Goal: Browse casually: Explore the website without a specific task or goal

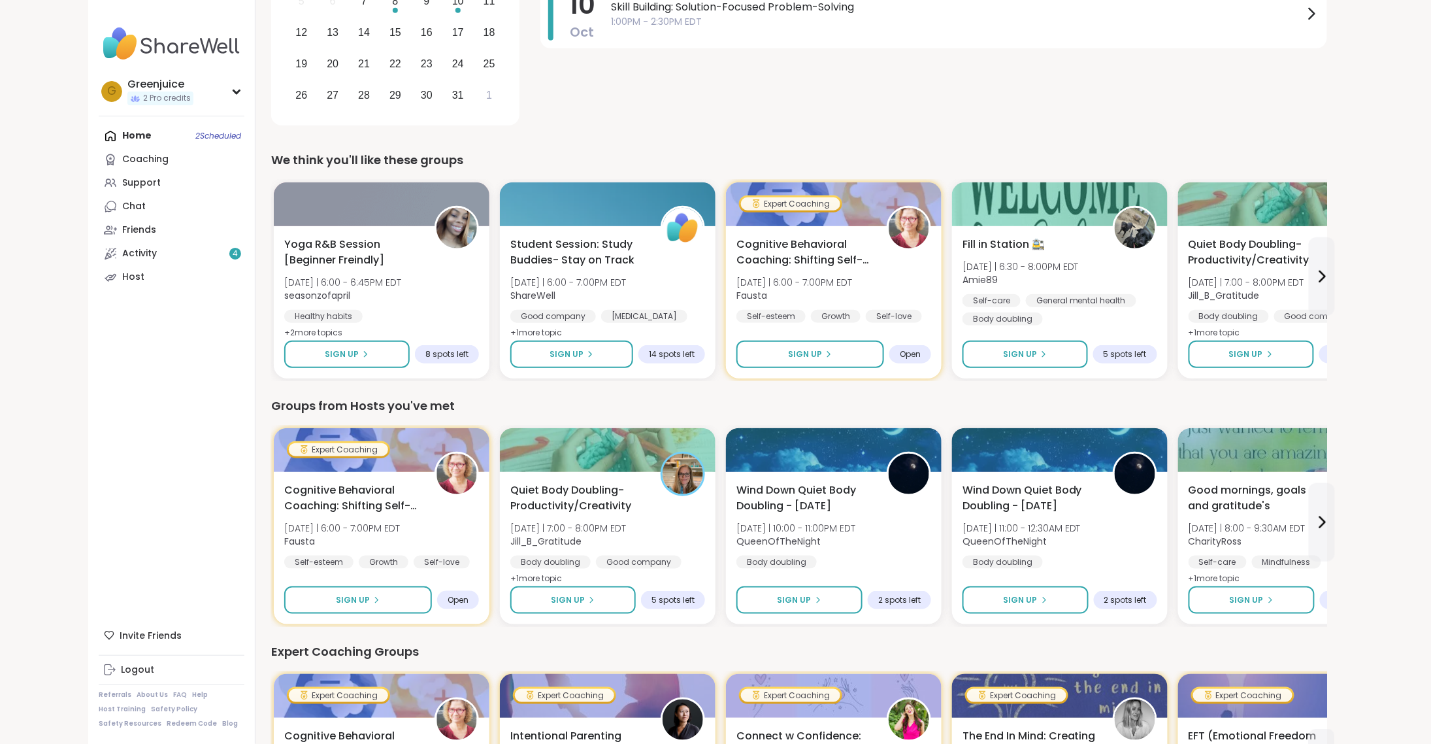
scroll to position [298, 0]
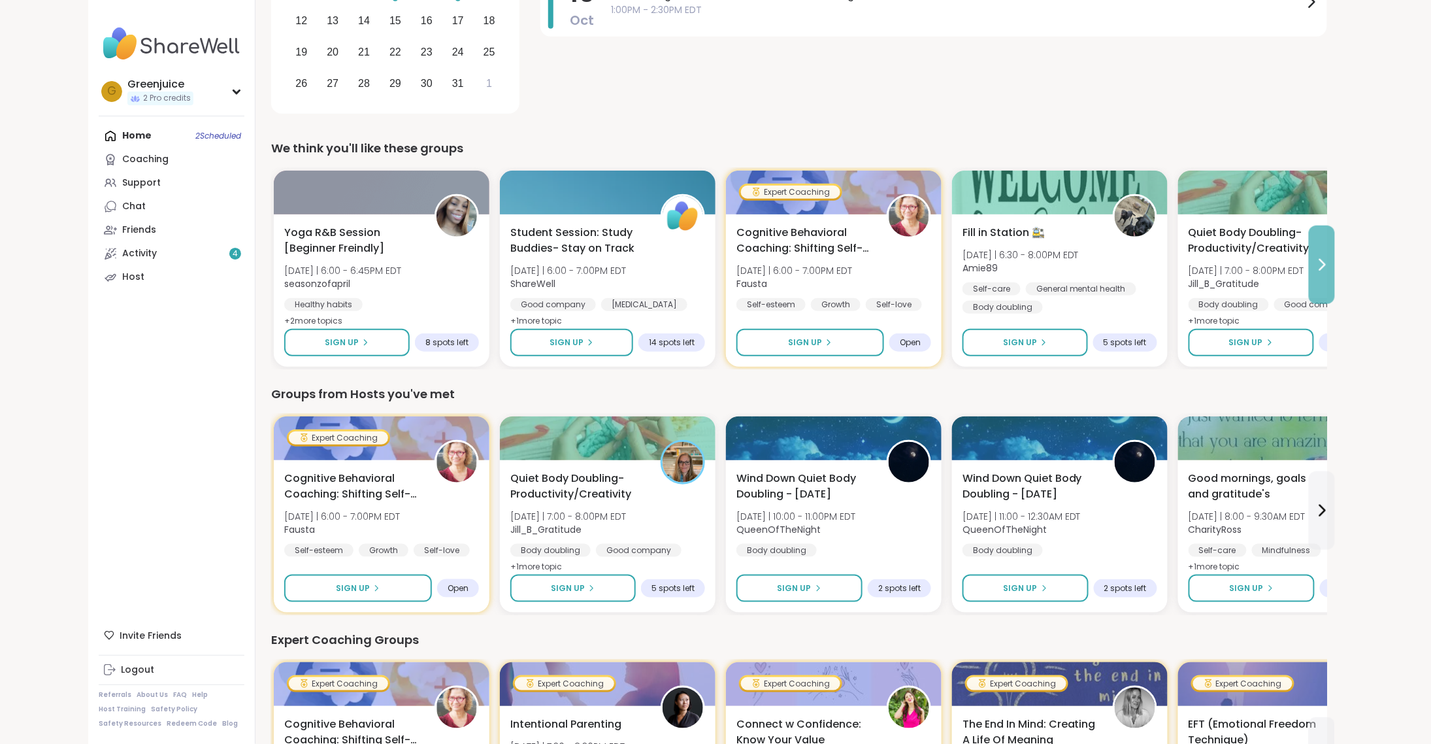
click at [1327, 269] on icon at bounding box center [1322, 265] width 16 height 16
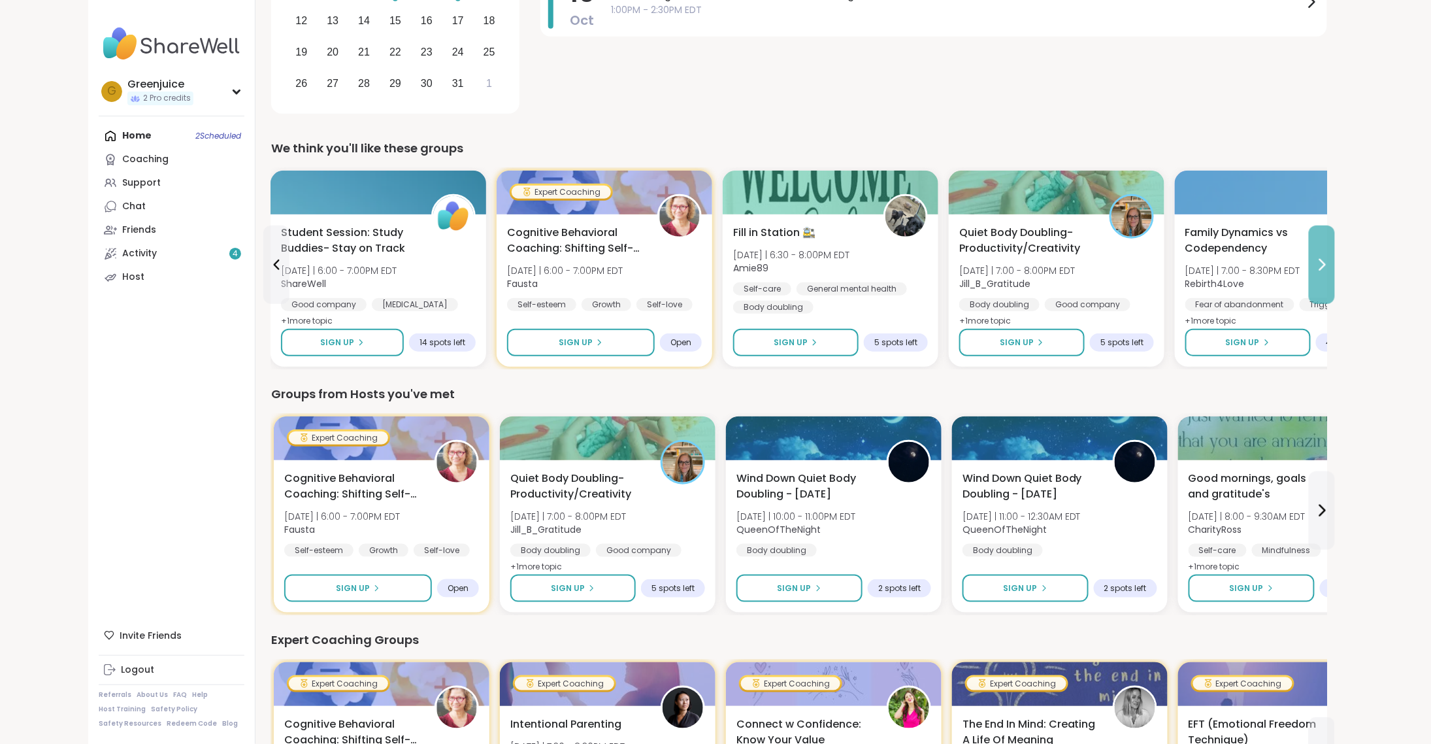
click at [1320, 265] on icon at bounding box center [1322, 265] width 16 height 16
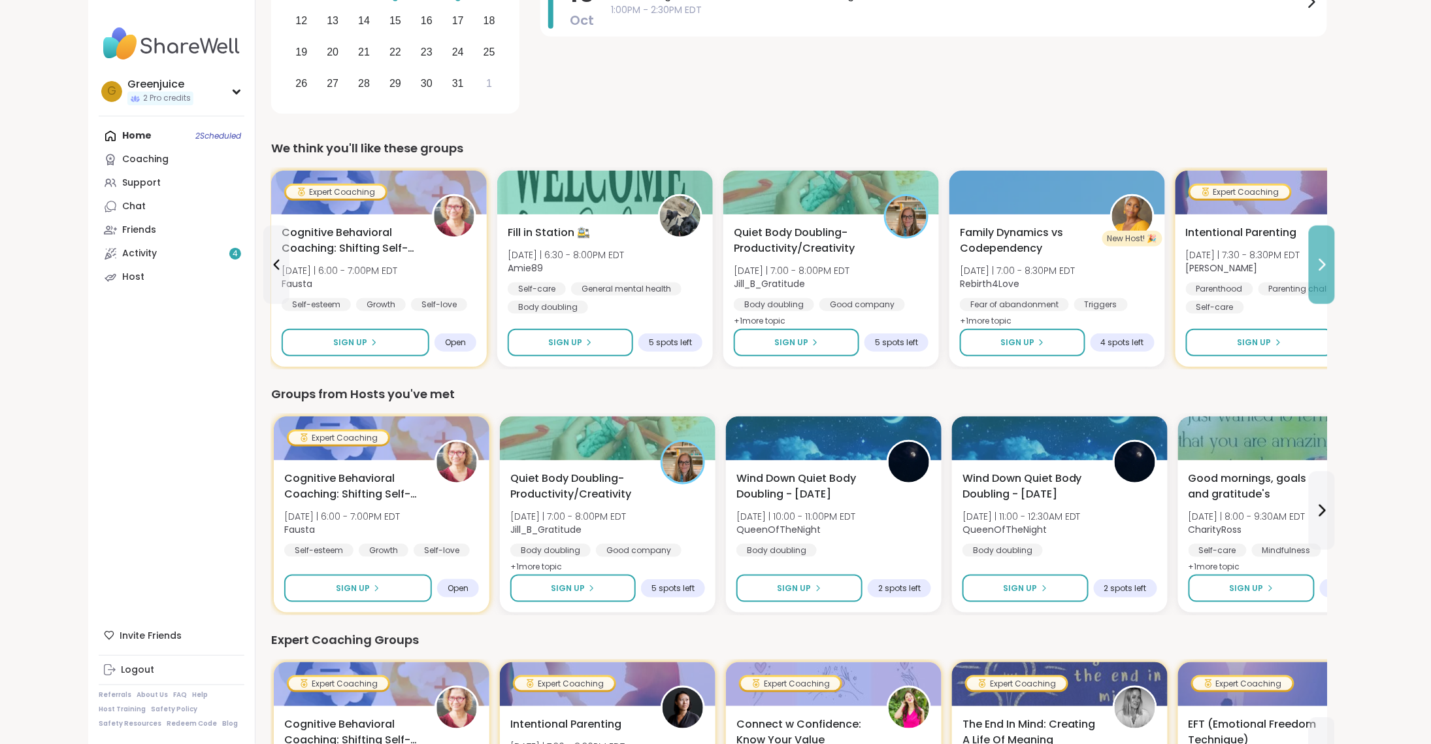
click at [1320, 265] on icon at bounding box center [1322, 265] width 16 height 16
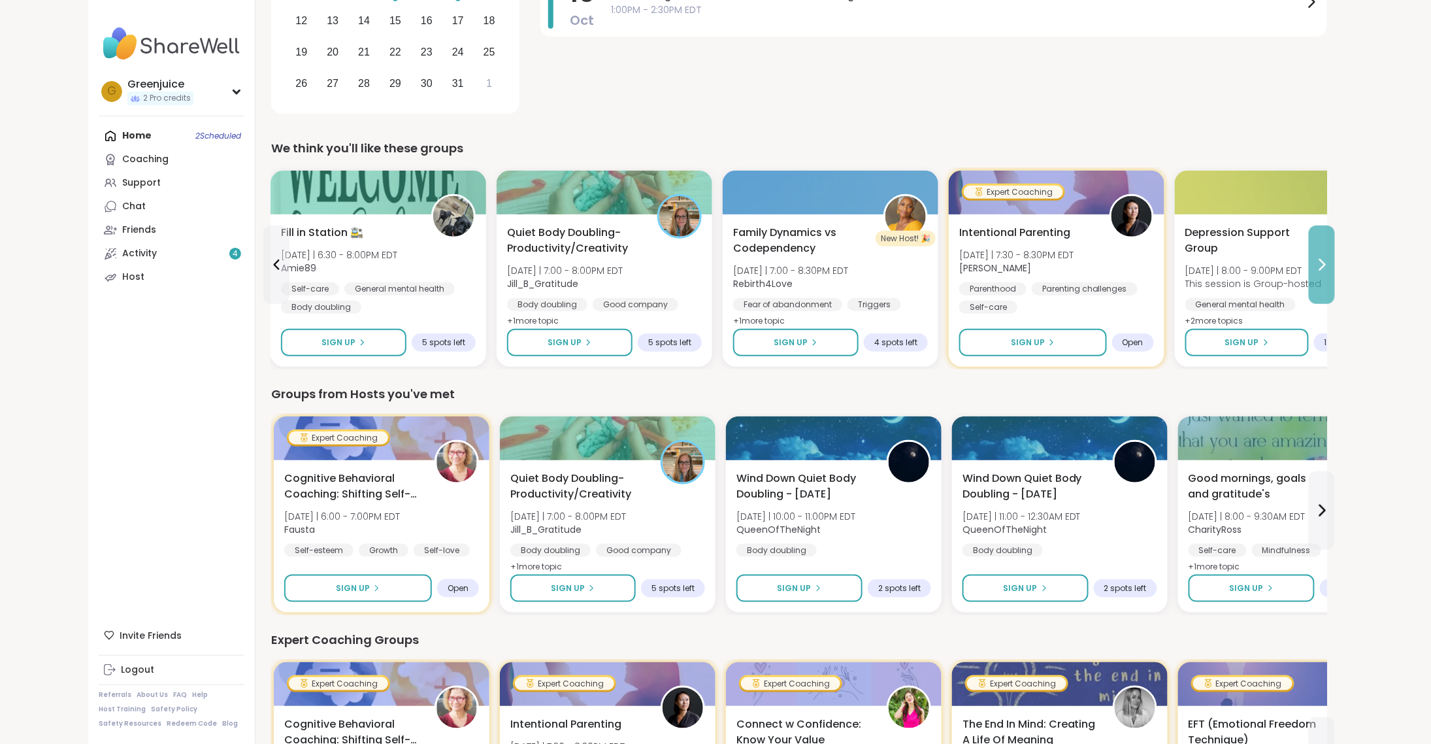
click at [1321, 267] on icon at bounding box center [1322, 265] width 16 height 16
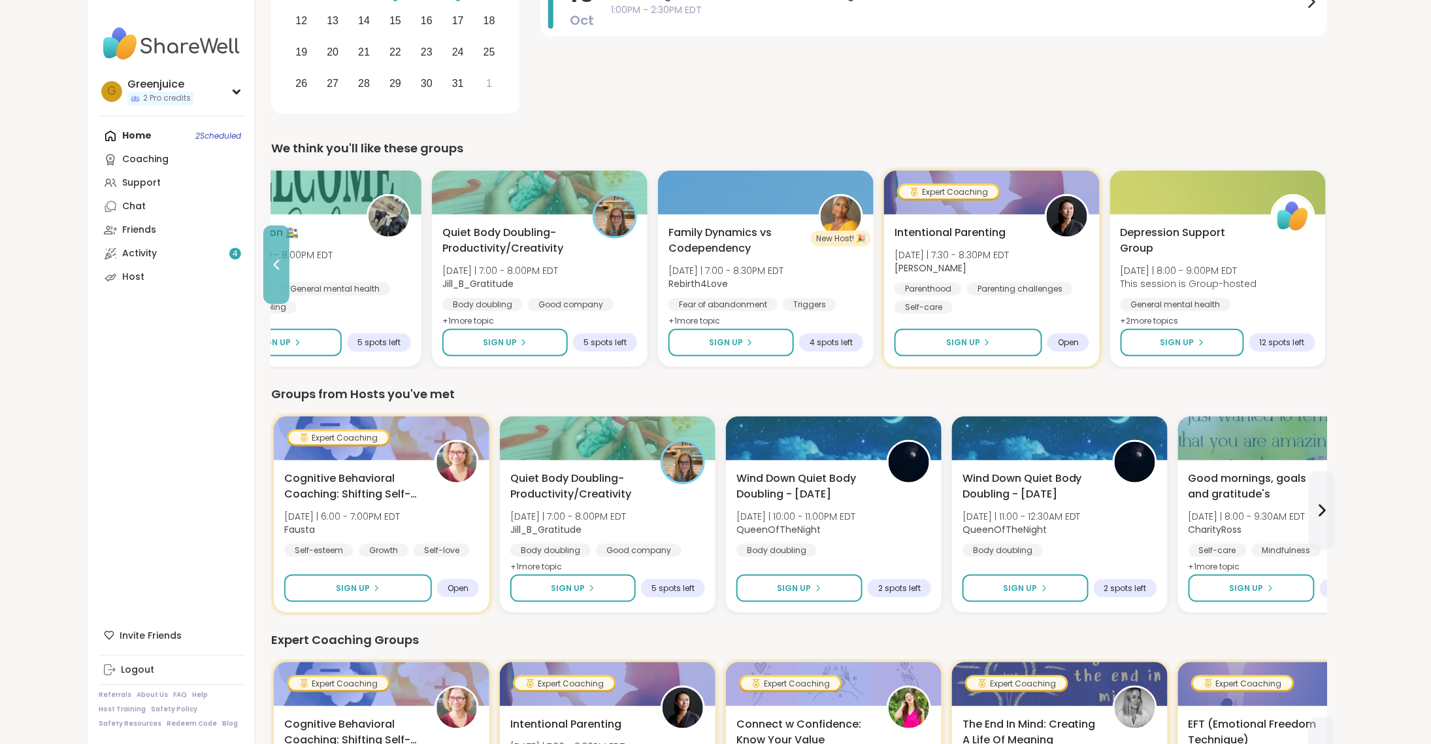
click at [281, 269] on icon at bounding box center [277, 265] width 16 height 16
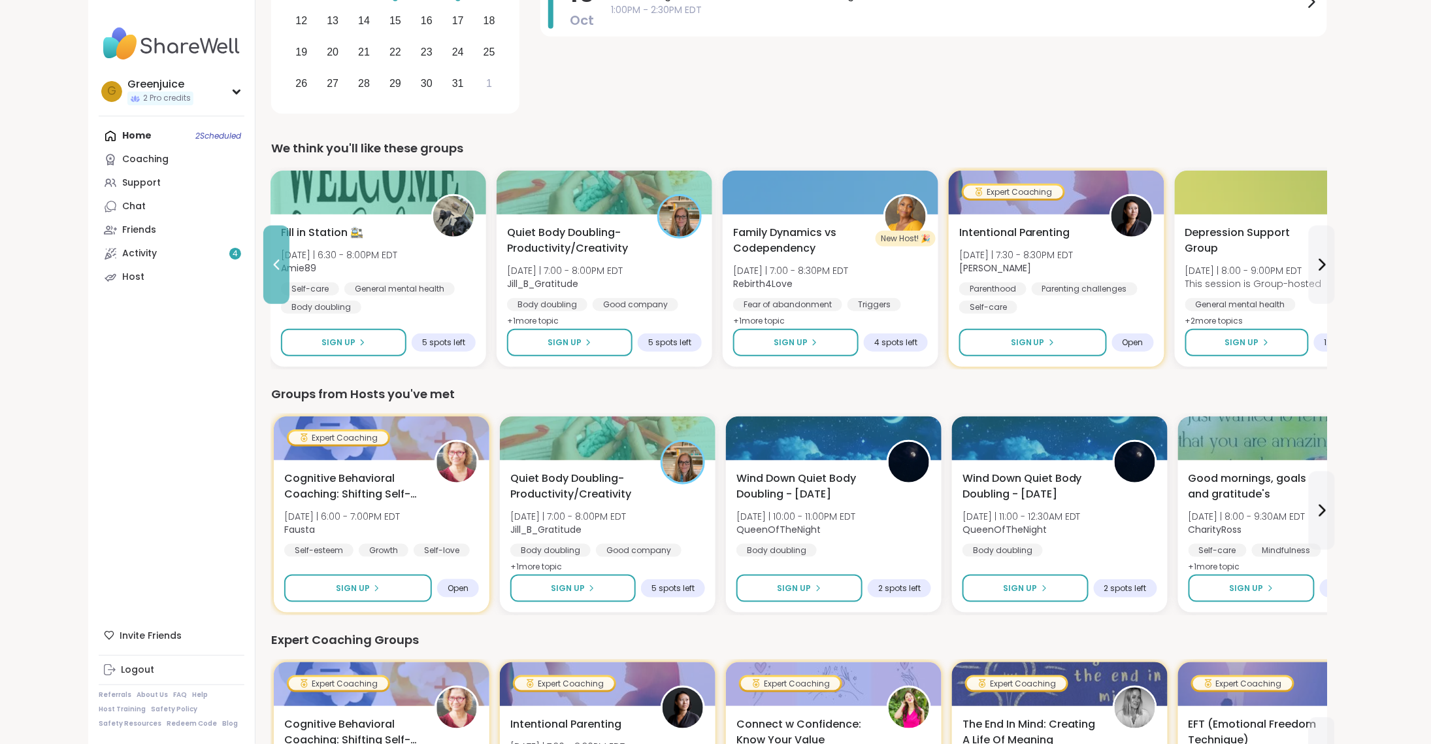
click at [277, 269] on icon at bounding box center [277, 265] width 16 height 16
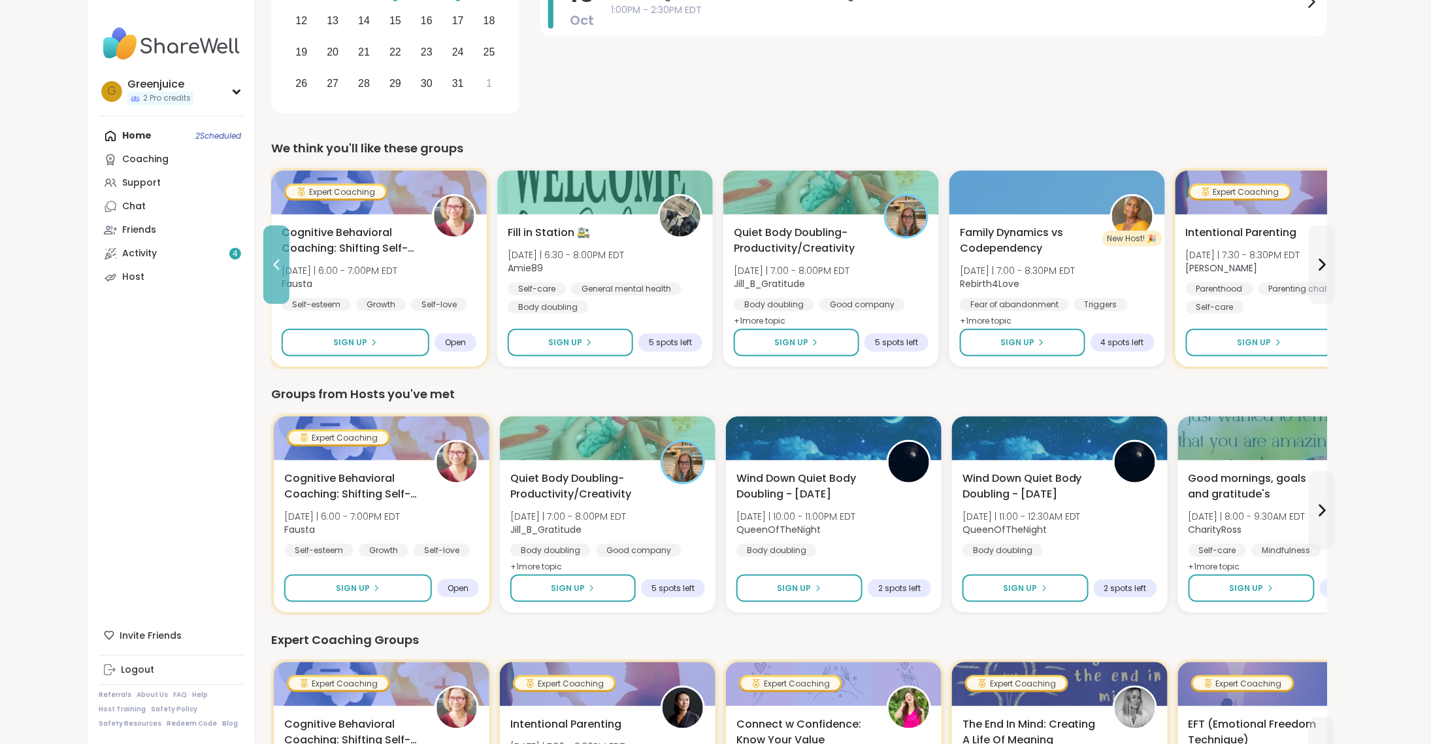
click at [277, 269] on icon at bounding box center [277, 265] width 16 height 16
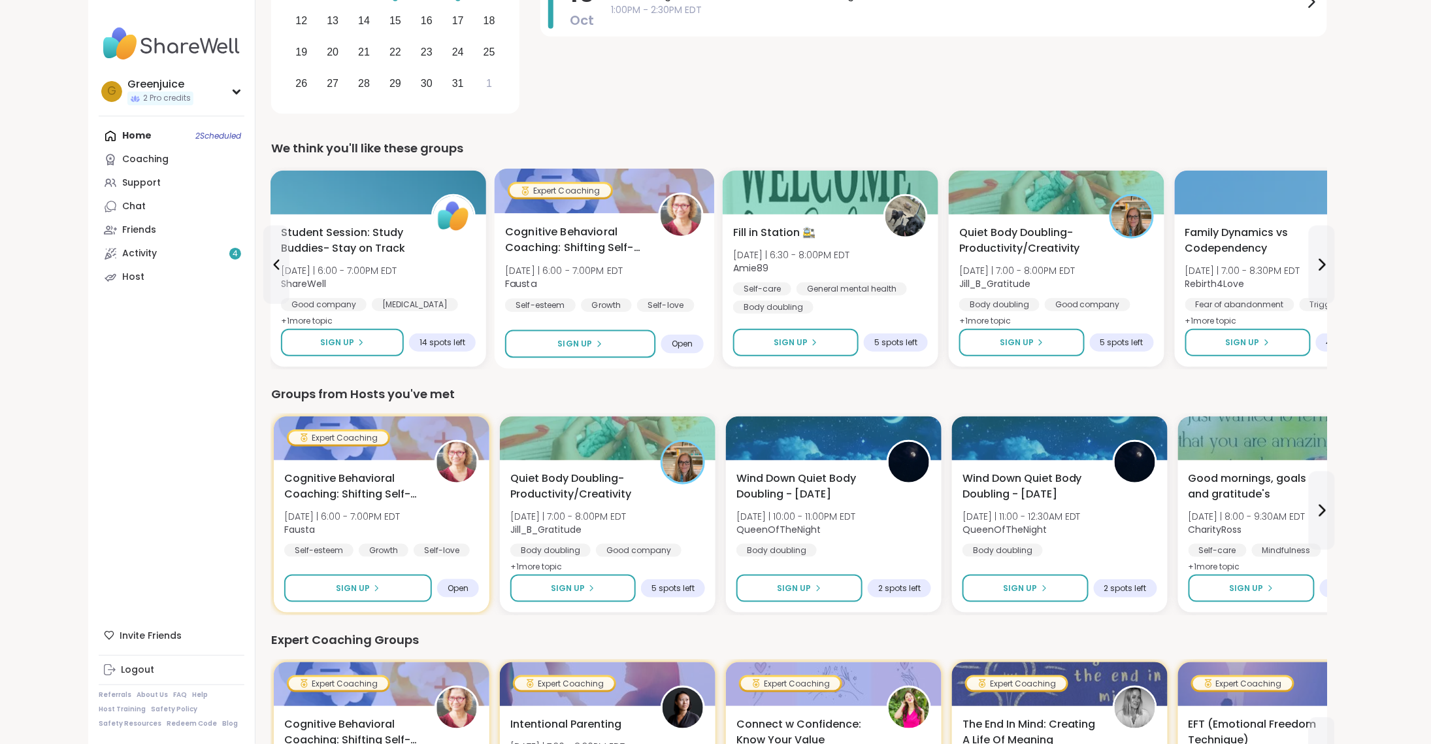
click at [631, 189] on div at bounding box center [605, 191] width 220 height 44
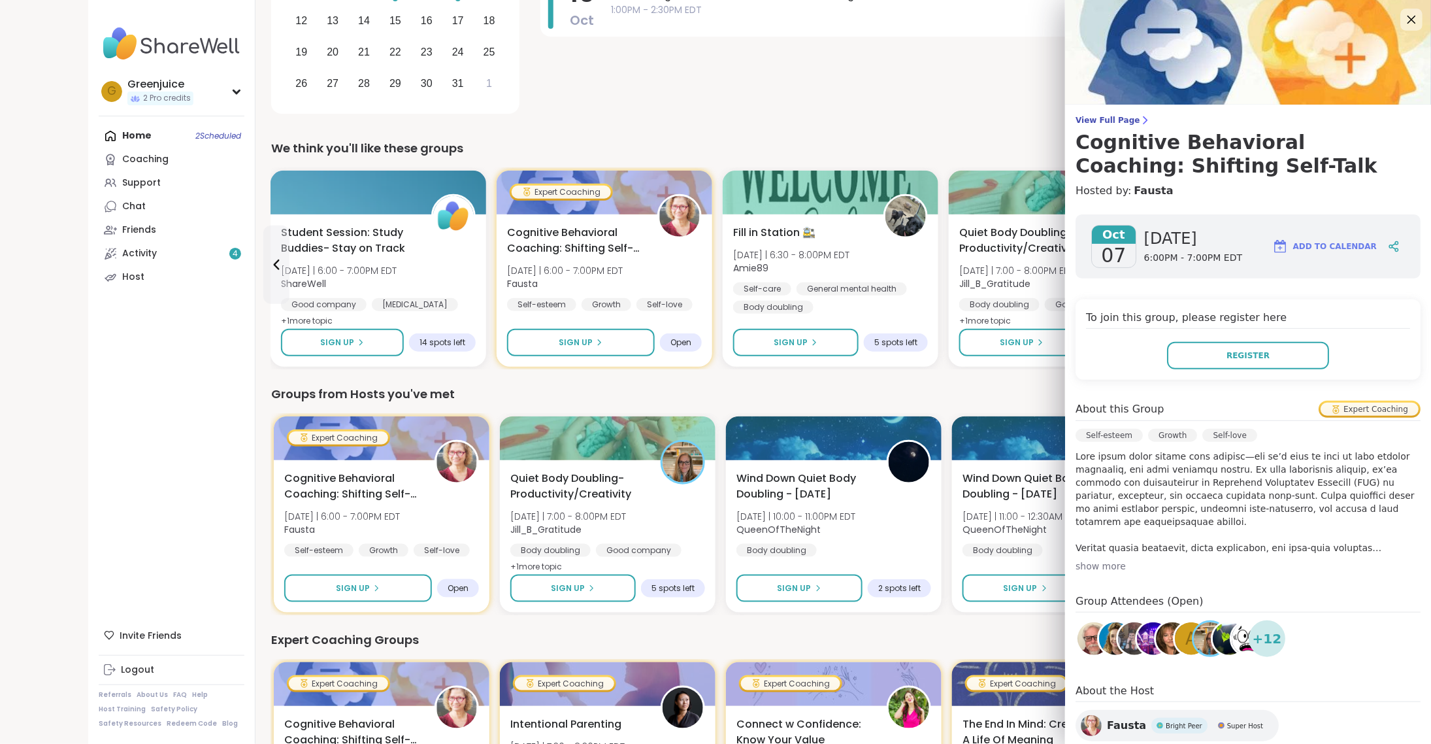
click at [1409, 18] on icon at bounding box center [1411, 19] width 16 height 16
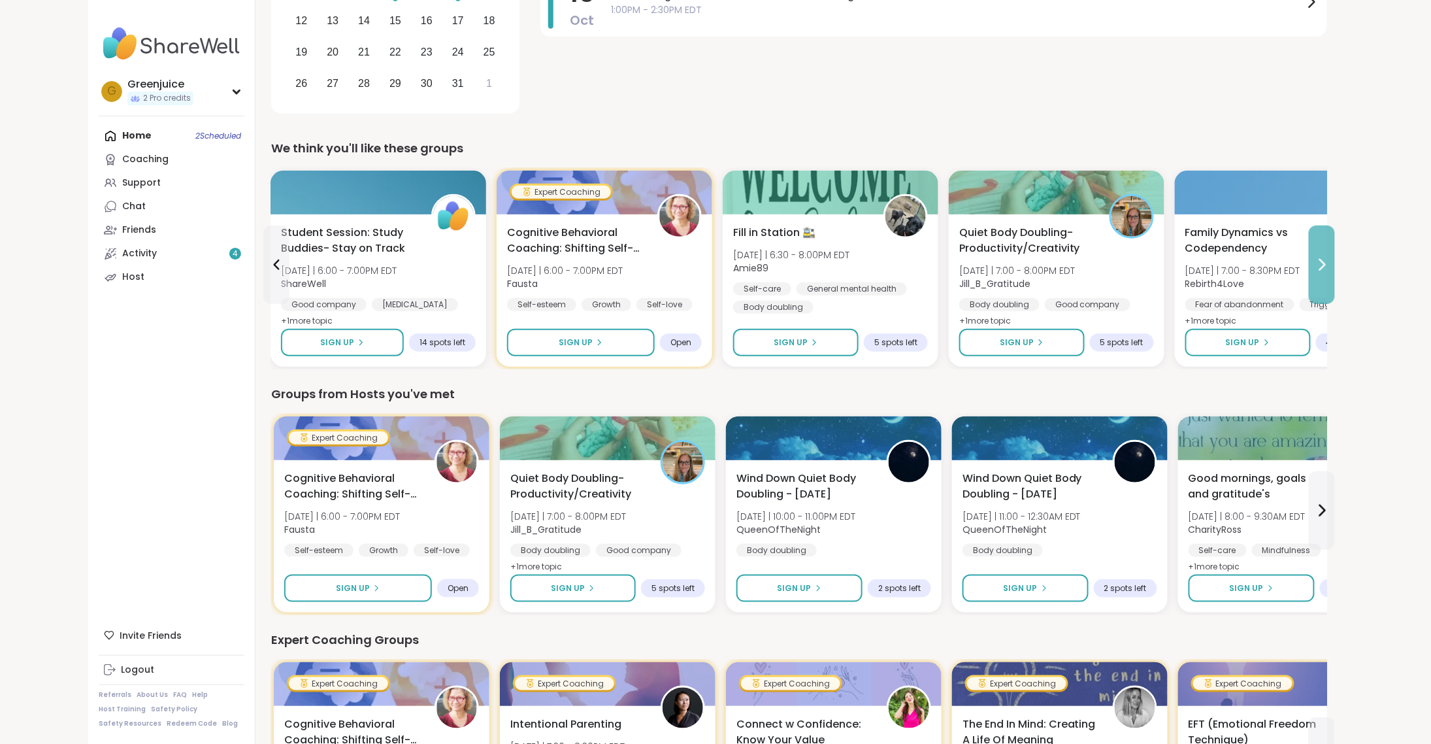
click at [1319, 277] on button at bounding box center [1322, 264] width 26 height 78
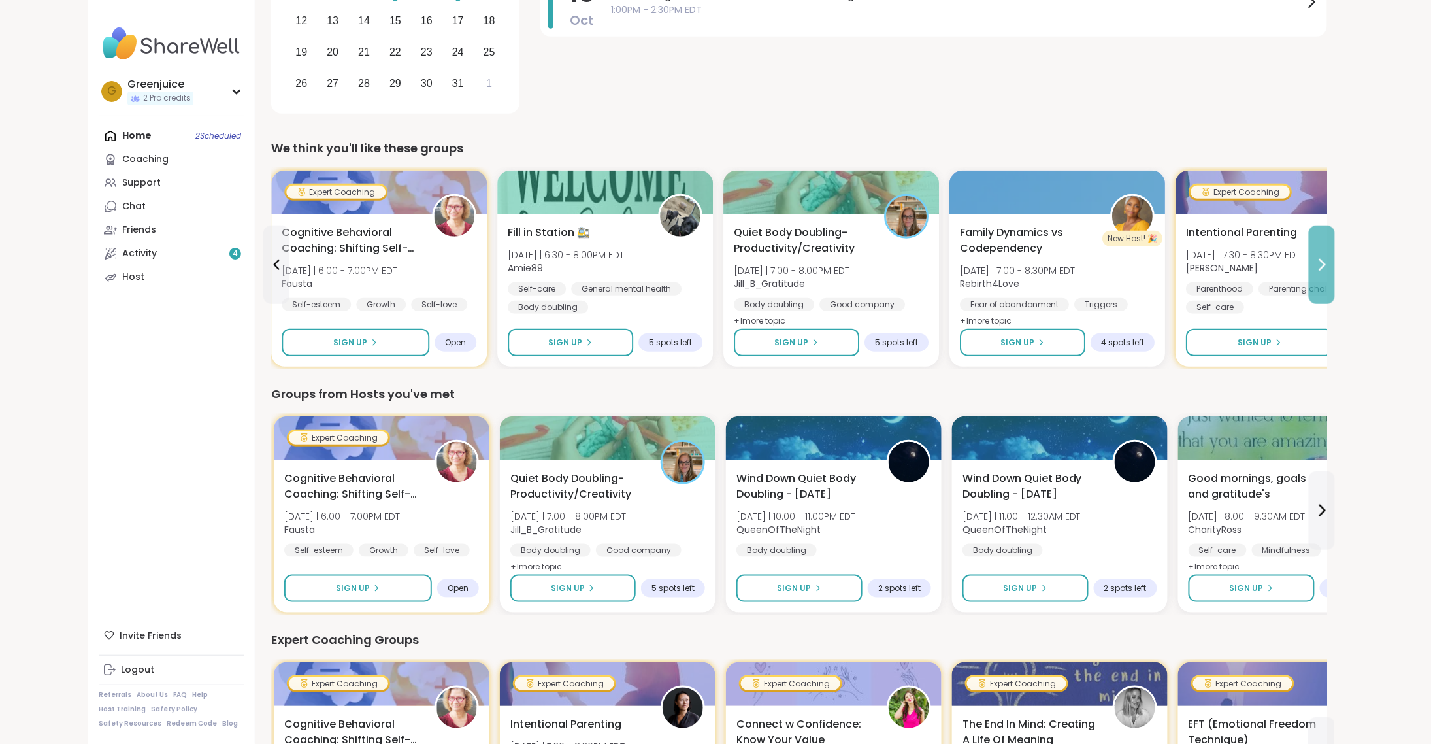
click at [1325, 273] on button at bounding box center [1322, 264] width 26 height 78
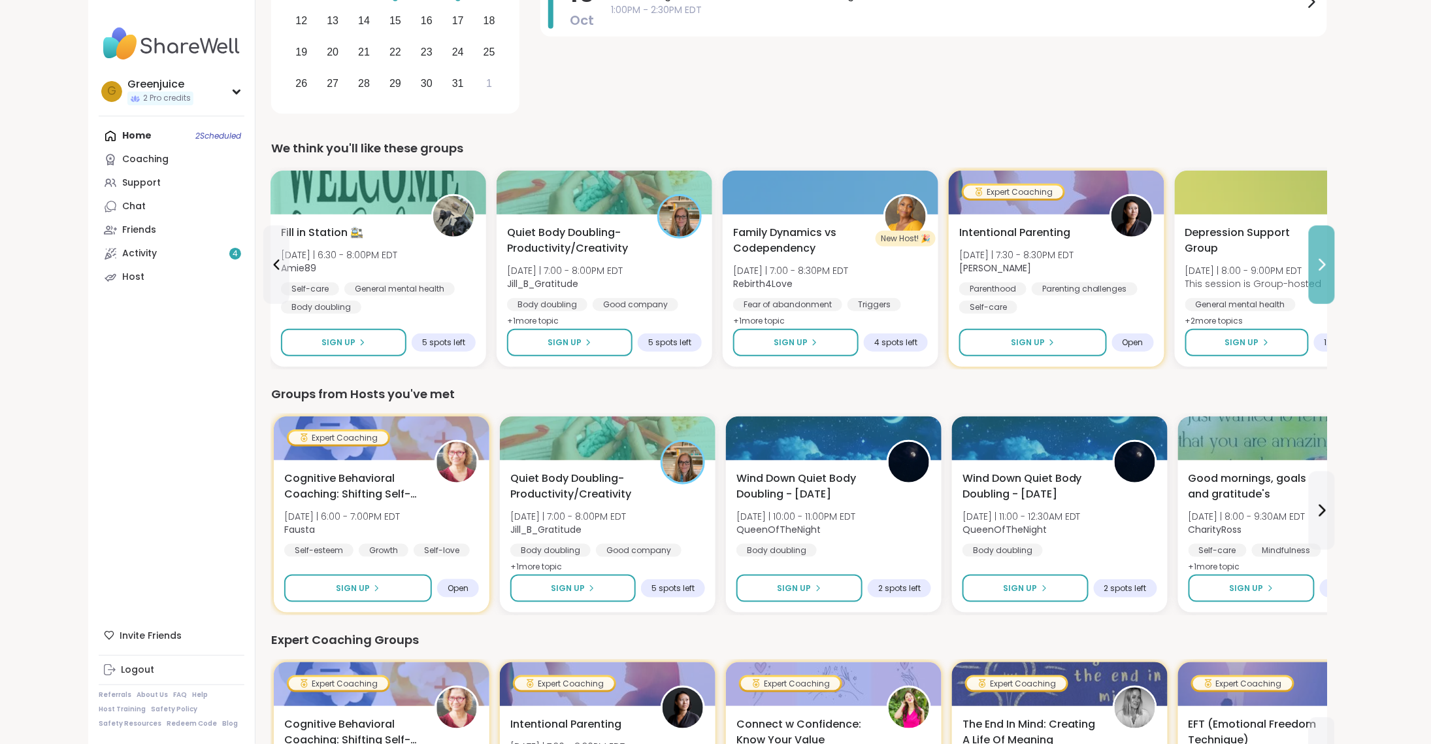
click at [1325, 273] on button at bounding box center [1322, 264] width 26 height 78
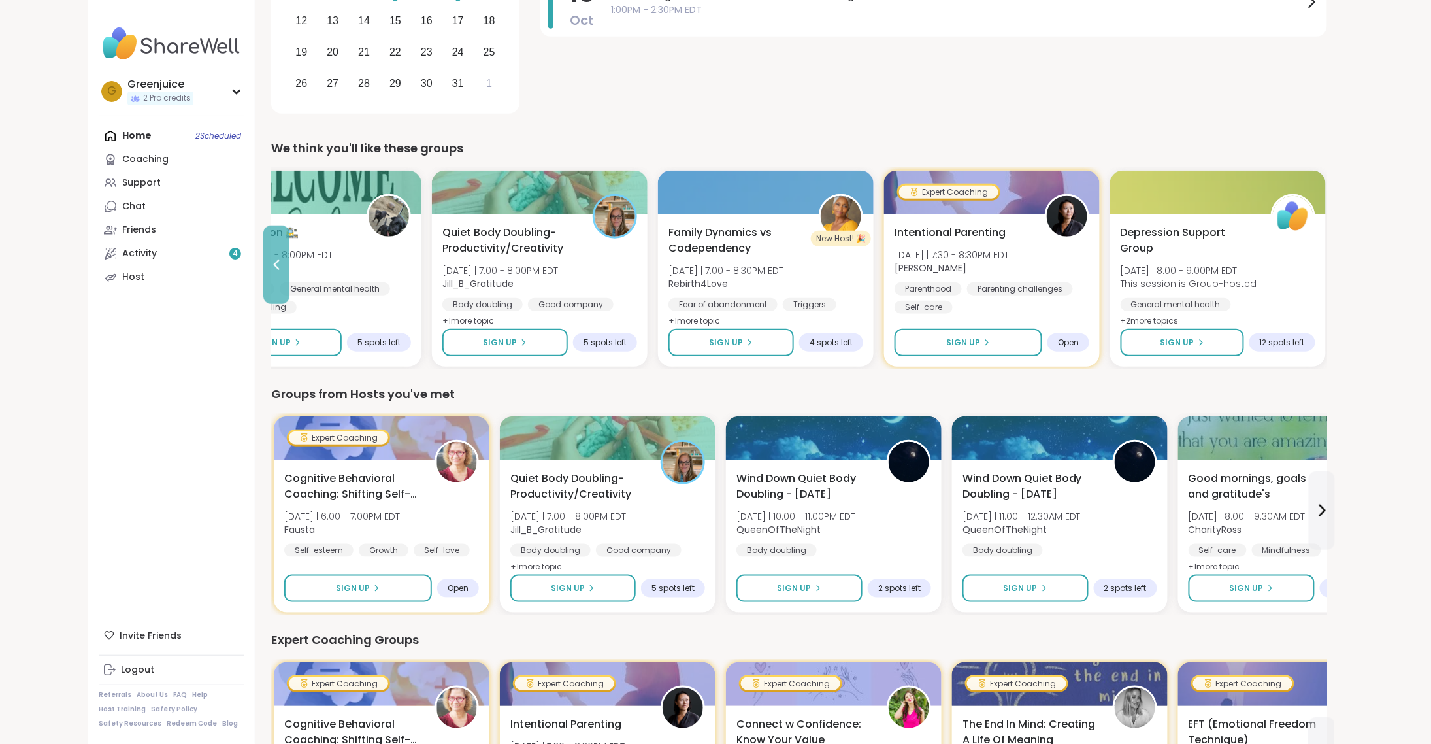
click at [280, 267] on icon at bounding box center [277, 265] width 16 height 16
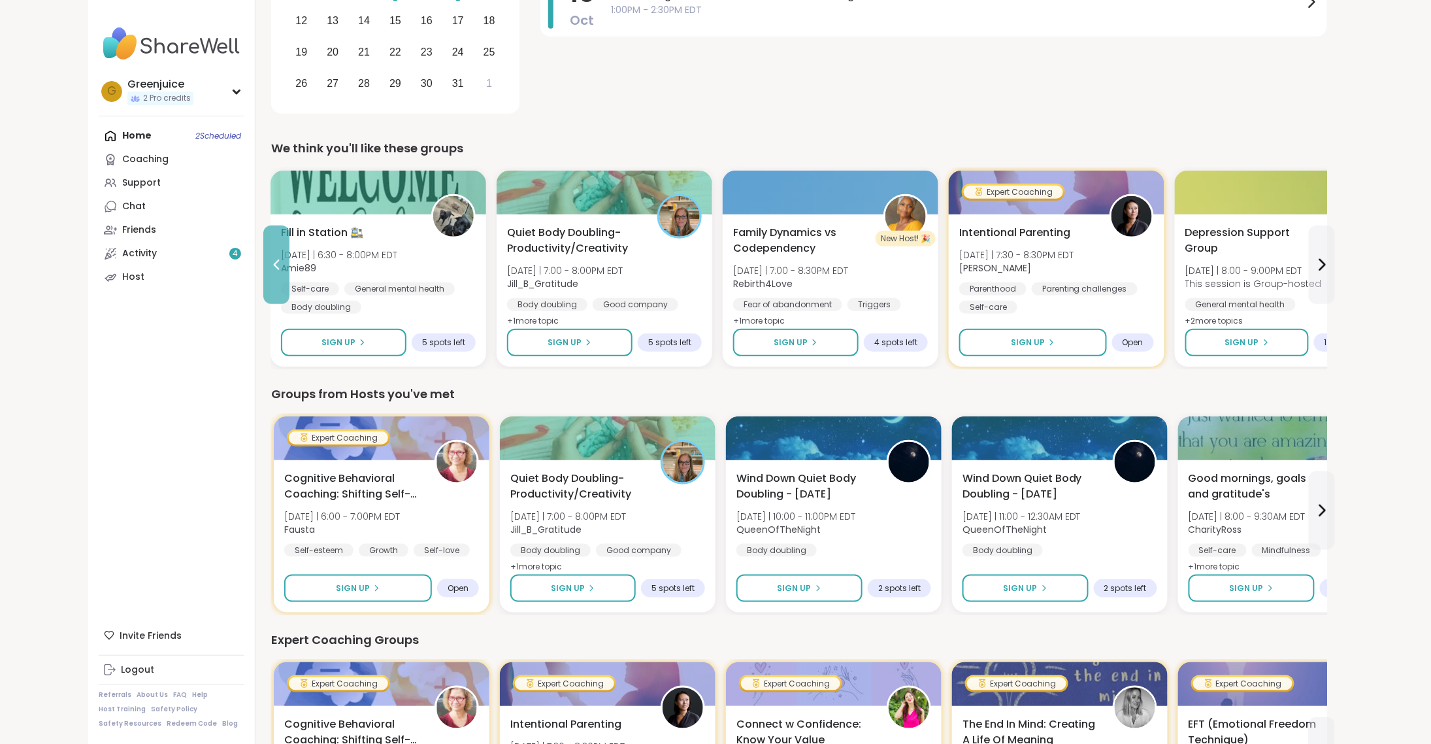
click at [280, 267] on icon at bounding box center [277, 265] width 16 height 16
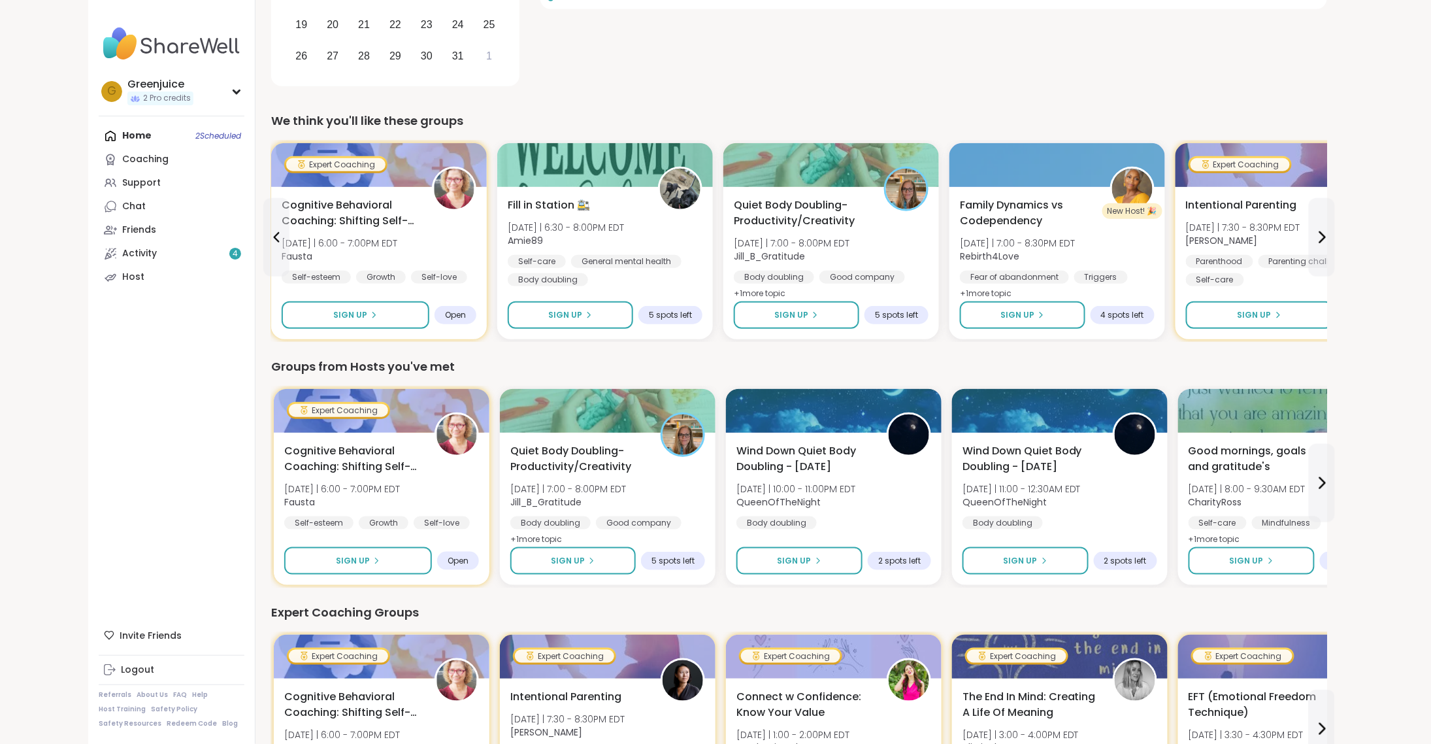
scroll to position [327, 0]
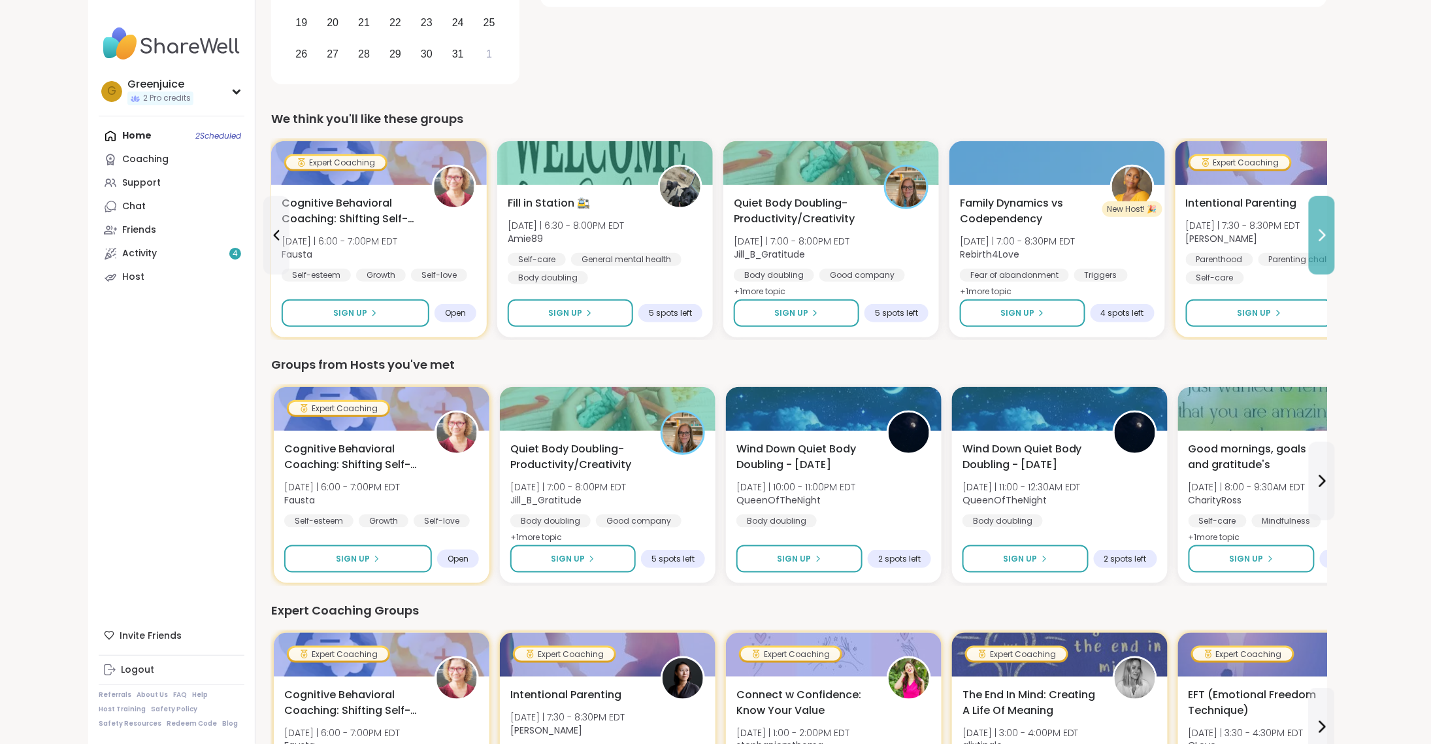
click at [1324, 234] on icon at bounding box center [1322, 235] width 5 height 10
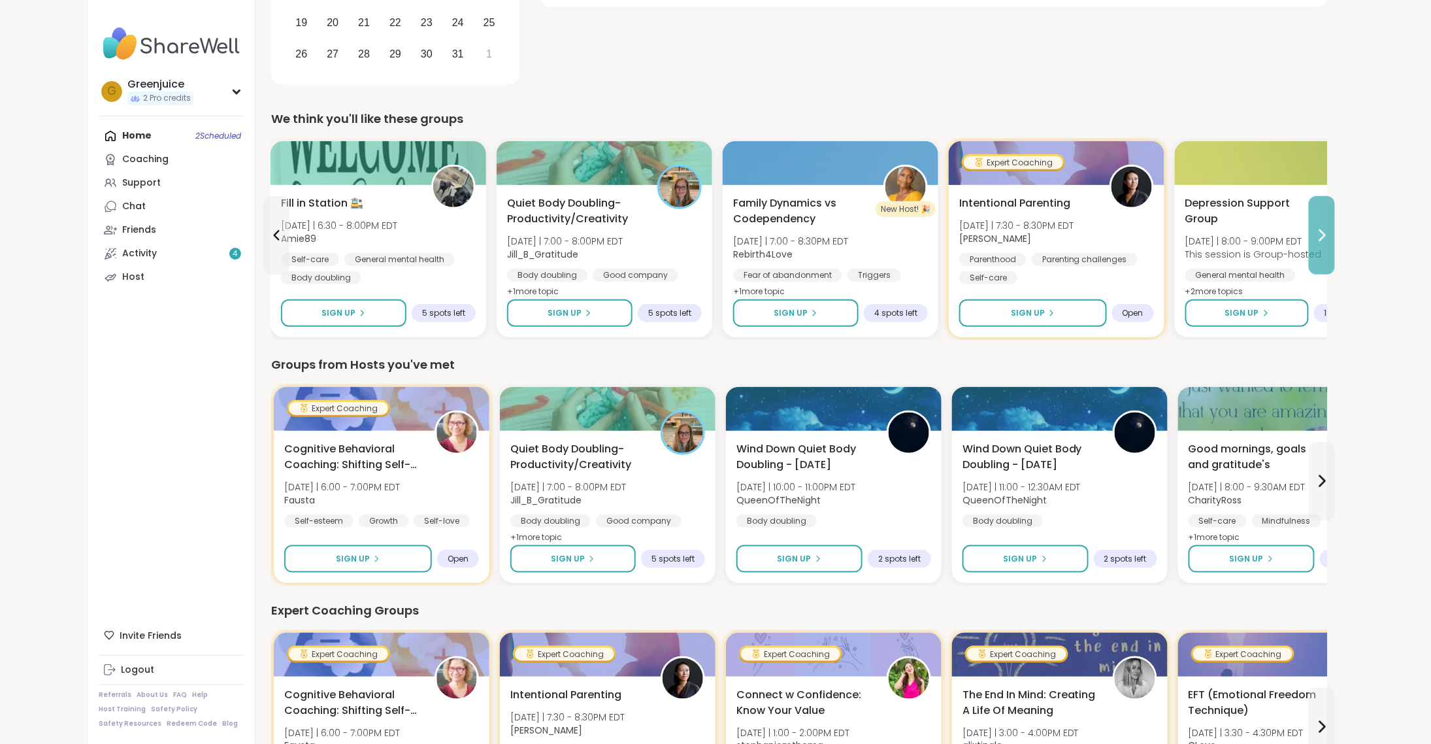
click at [1324, 234] on icon at bounding box center [1322, 235] width 5 height 10
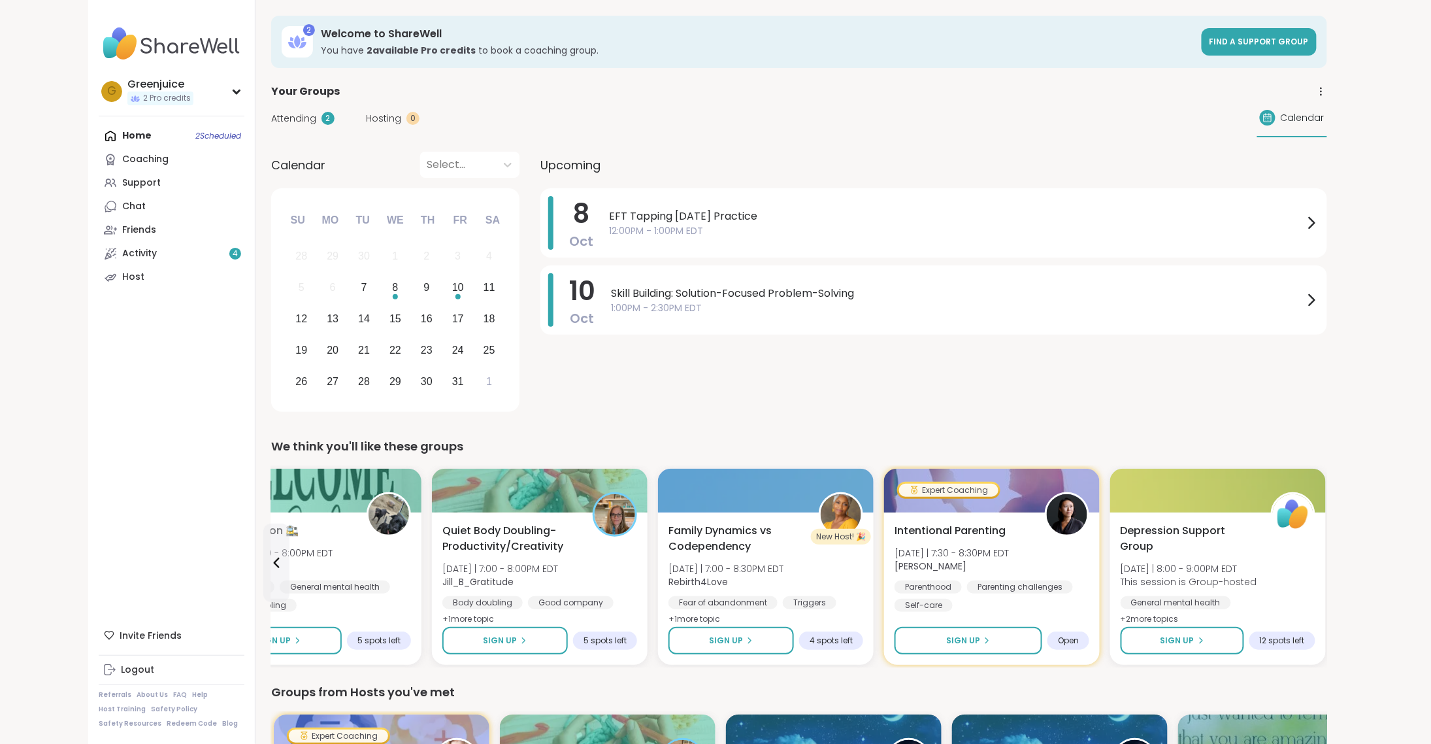
scroll to position [0, 0]
